Goal: Information Seeking & Learning: Learn about a topic

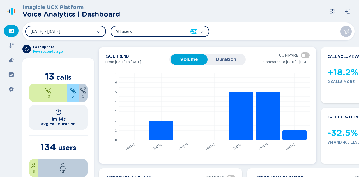
click at [229, 59] on span "Duration" at bounding box center [225, 59] width 31 height 5
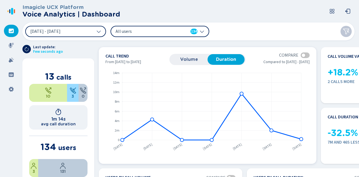
click at [198, 60] on span "Volume" at bounding box center [188, 59] width 31 height 5
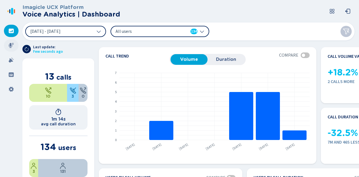
click at [10, 49] on div at bounding box center [11, 45] width 15 height 12
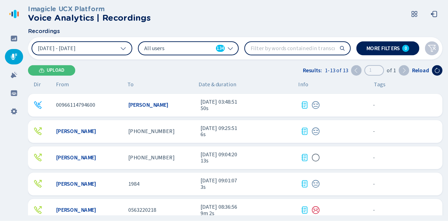
scroll to position [138, 0]
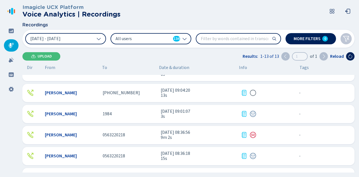
click at [186, 136] on span "9m 2s" at bounding box center [198, 137] width 75 height 5
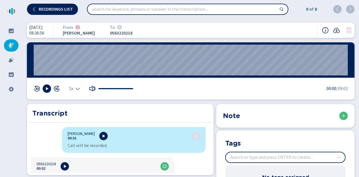
click at [173, 119] on div "Transcript" at bounding box center [120, 113] width 186 height 18
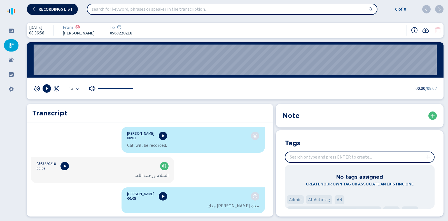
click at [64, 7] on span "Recordings list" at bounding box center [56, 9] width 34 height 4
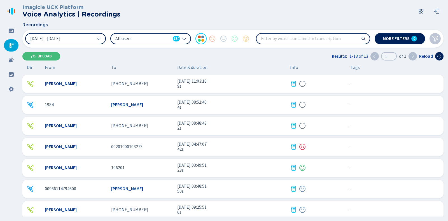
scroll to position [131, 0]
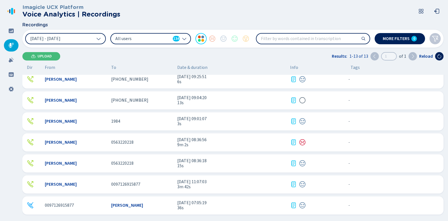
click at [14, 66] on nav at bounding box center [11, 110] width 22 height 221
click at [12, 62] on icon at bounding box center [11, 60] width 6 height 6
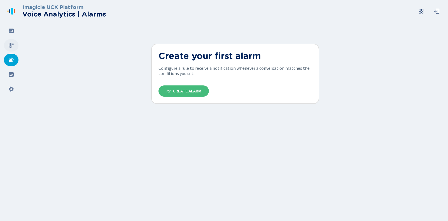
click at [10, 48] on icon at bounding box center [11, 45] width 5 height 5
